Goal: Navigation & Orientation: Find specific page/section

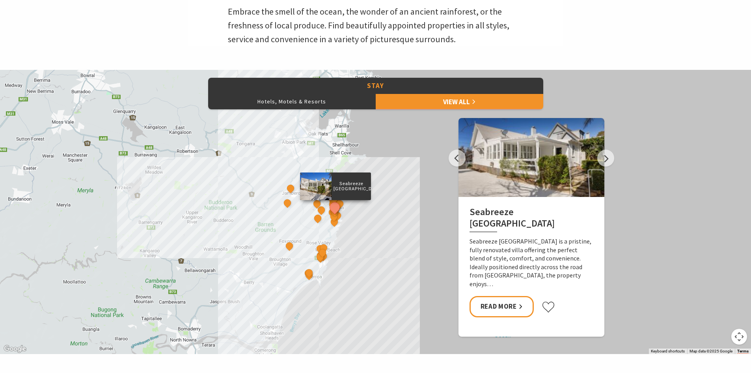
scroll to position [286, 0]
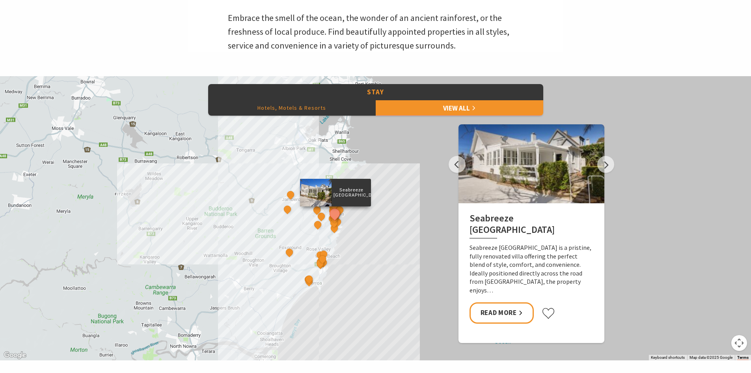
click at [298, 106] on button "Hotels, Motels & Resorts" at bounding box center [292, 108] width 168 height 16
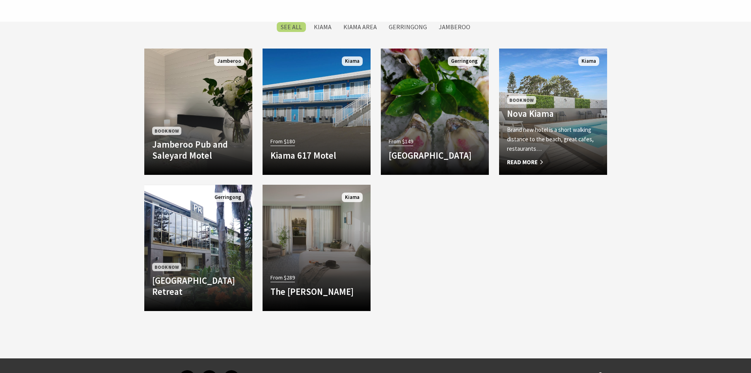
scroll to position [661, 0]
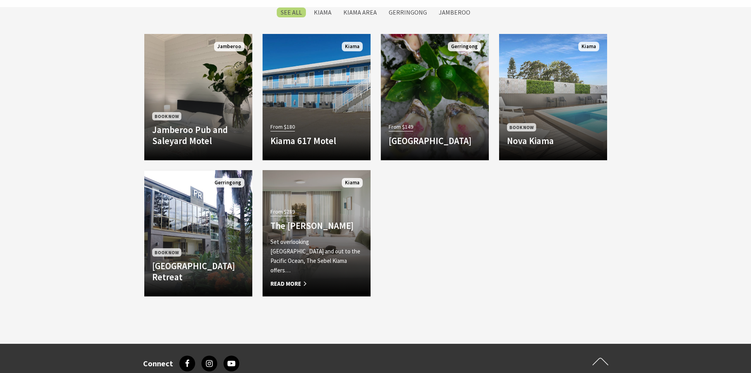
click at [318, 251] on p "Set overlooking [GEOGRAPHIC_DATA] and out to the Pacific Ocean, The Sebel Kiama…" at bounding box center [317, 256] width 92 height 38
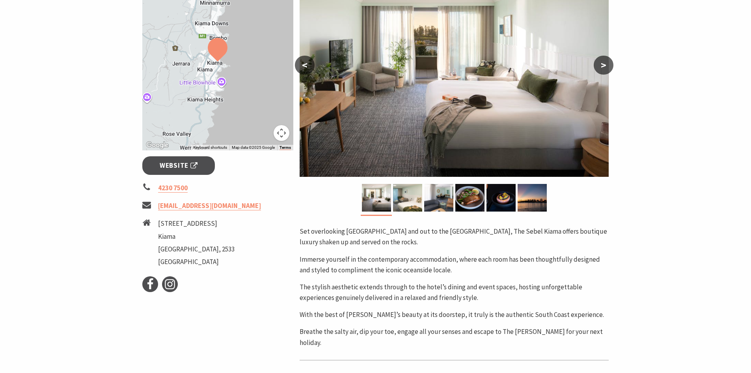
scroll to position [177, 0]
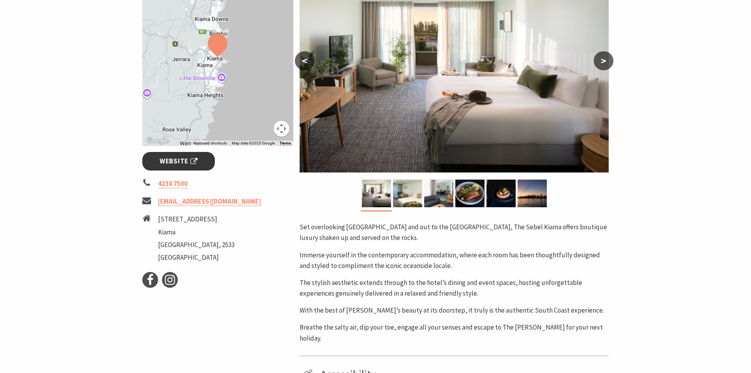
click at [193, 160] on span "Website" at bounding box center [179, 161] width 38 height 11
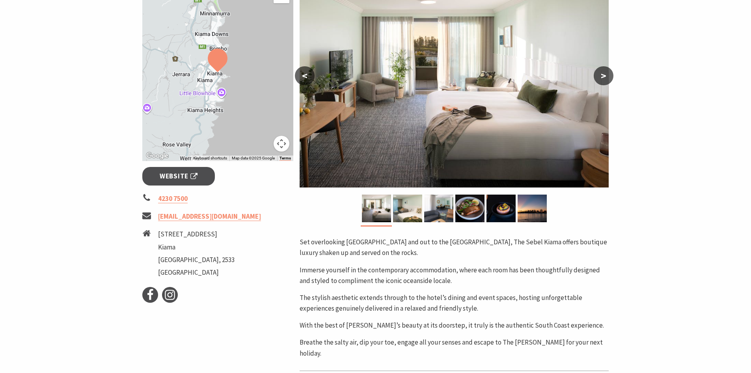
scroll to position [138, 0]
